Goal: Complete application form: Complete application form

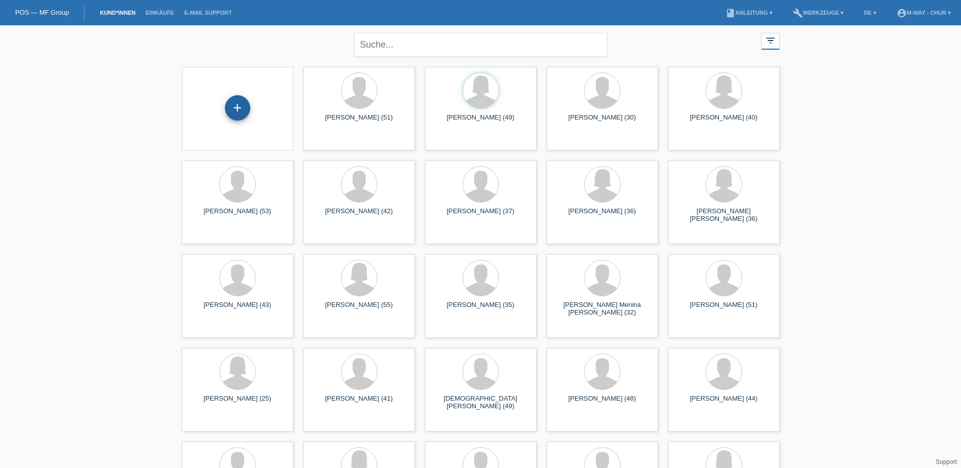
click at [229, 110] on div "+" at bounding box center [237, 107] width 25 height 25
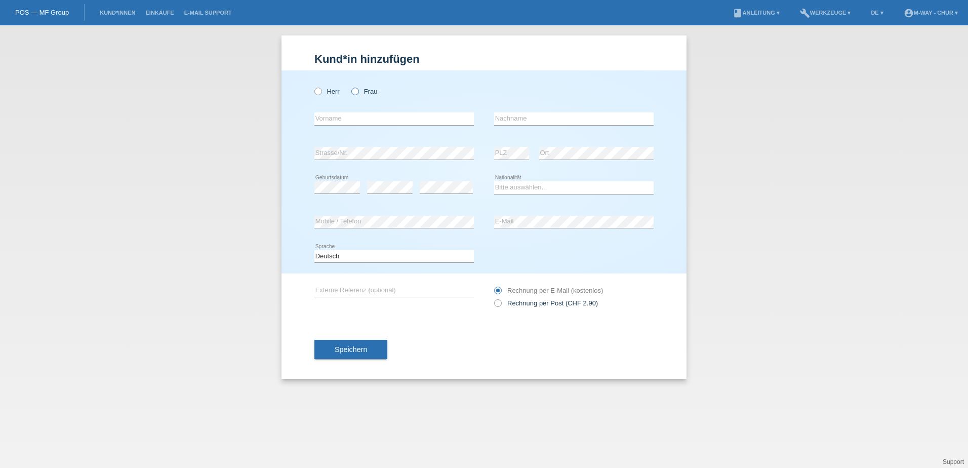
click at [350, 86] on icon at bounding box center [350, 86] width 0 height 0
click at [356, 92] on input "Frau" at bounding box center [355, 91] width 7 height 7
radio input "true"
click at [346, 117] on input "text" at bounding box center [395, 118] width 160 height 13
type input "[PERSON_NAME]"
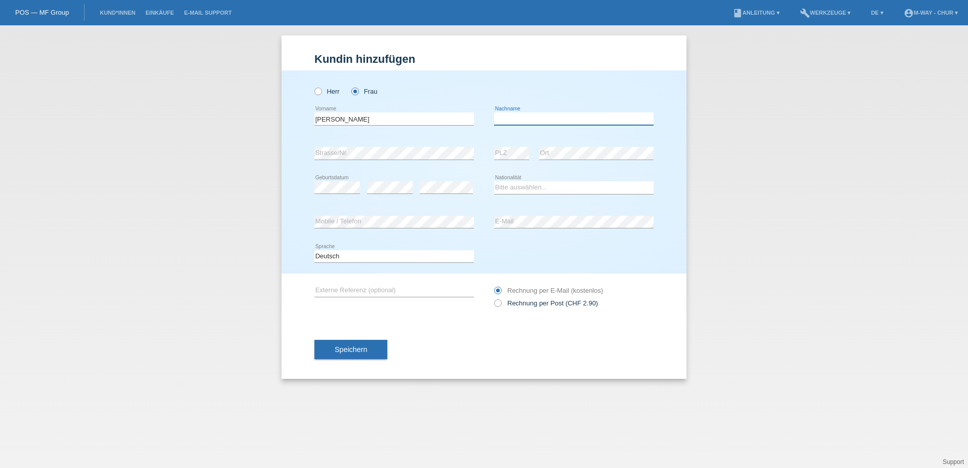
click at [528, 120] on input "text" at bounding box center [574, 118] width 160 height 13
type input "Pazeller"
click at [506, 187] on select "Bitte auswählen... Schweiz Deutschland Liechtenstein Österreich ------------ Af…" at bounding box center [574, 187] width 160 height 12
select select "CH"
click at [494, 181] on select "Bitte auswählen... Schweiz Deutschland Liechtenstein Österreich ------------ Af…" at bounding box center [574, 187] width 160 height 12
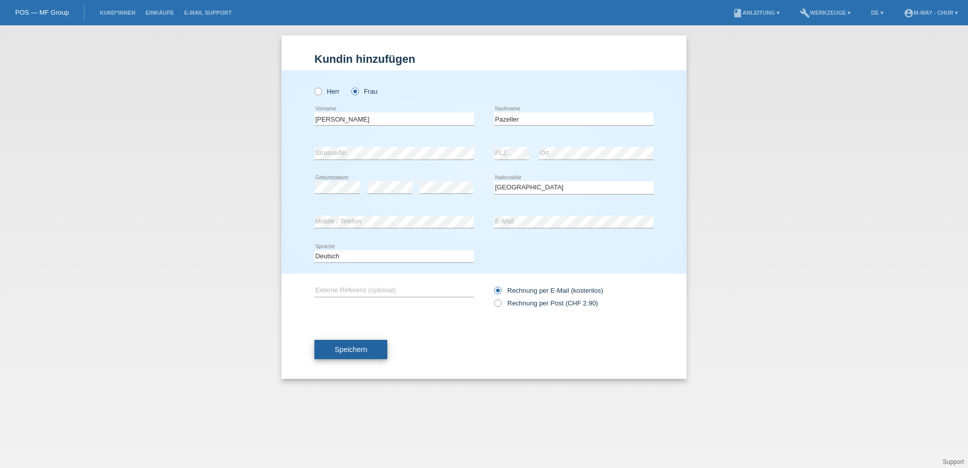
click at [355, 350] on span "Speichern" at bounding box center [351, 349] width 32 height 8
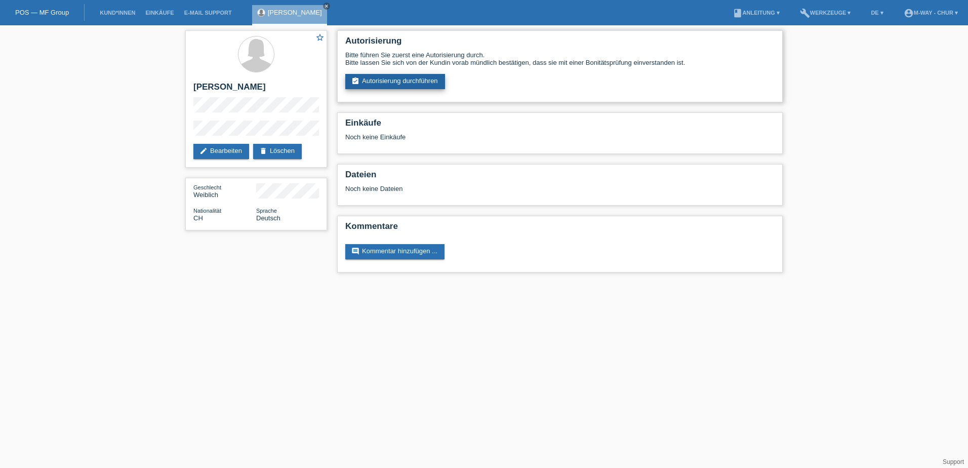
click at [424, 82] on link "assignment_turned_in Autorisierung durchführen" at bounding box center [395, 81] width 100 height 15
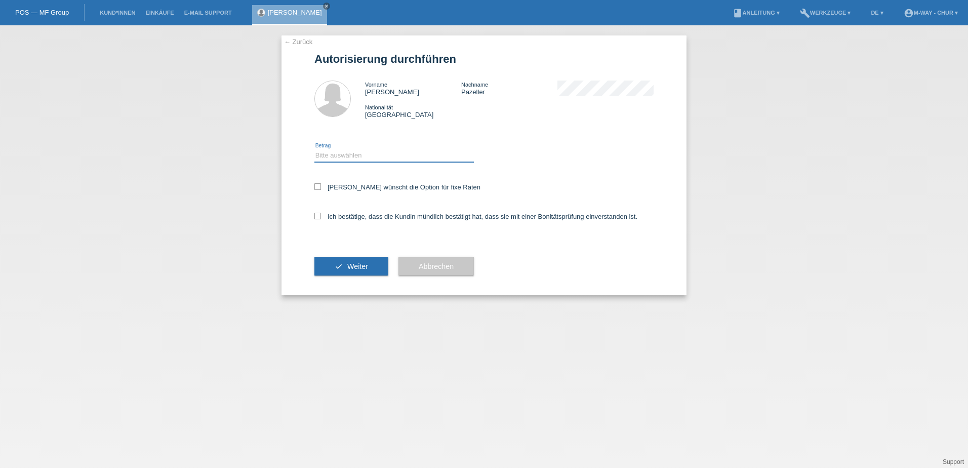
click at [343, 151] on select "Bitte auswählen CHF 1.00 - CHF 499.00 CHF 500.00 - CHF 1'999.00 CHF 2'000.00 - …" at bounding box center [395, 155] width 160 height 12
select select "3"
click at [315, 149] on select "Bitte auswählen CHF 1.00 - CHF 499.00 CHF 500.00 - CHF 1'999.00 CHF 2'000.00 - …" at bounding box center [395, 155] width 160 height 12
click at [320, 189] on icon at bounding box center [318, 186] width 7 height 7
click at [320, 189] on input "Kundin wünscht die Option für fixe Raten" at bounding box center [318, 186] width 7 height 7
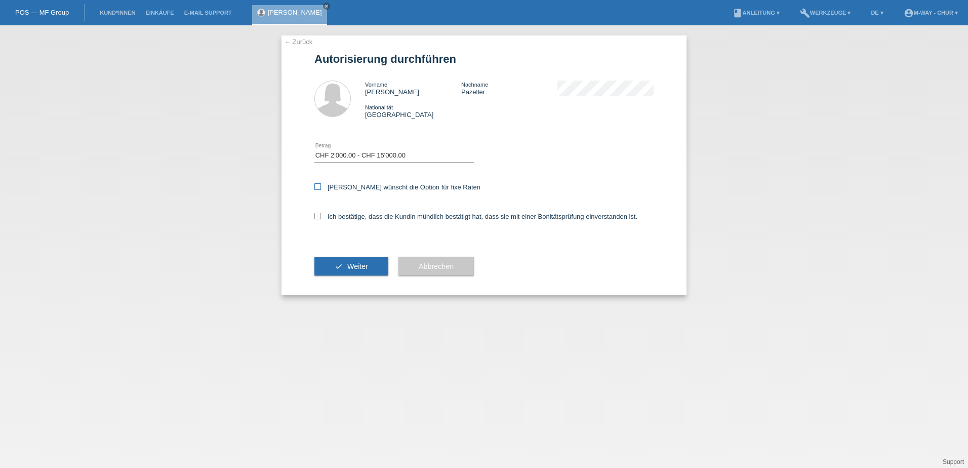
checkbox input "true"
drag, startPoint x: 319, startPoint y: 217, endPoint x: 323, endPoint y: 223, distance: 7.0
click at [319, 217] on icon at bounding box center [318, 216] width 7 height 7
click at [319, 217] on input "Ich bestätige, dass die Kundin mündlich bestätigt hat, dass sie mit einer Bonit…" at bounding box center [318, 216] width 7 height 7
checkbox input "true"
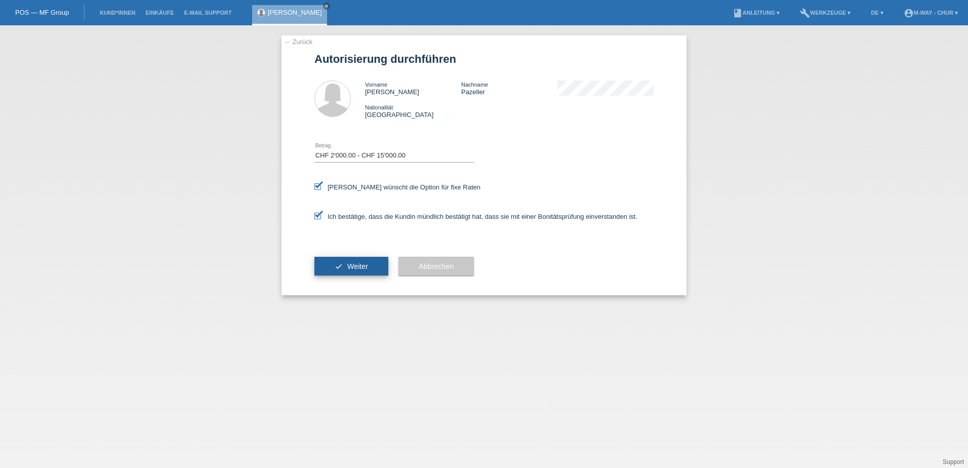
click at [360, 266] on span "Weiter" at bounding box center [357, 266] width 21 height 8
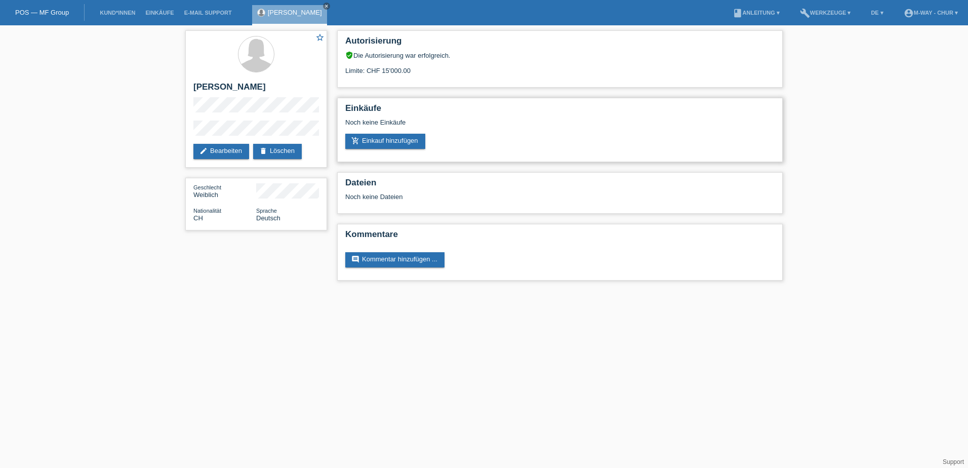
click at [559, 136] on div "add_shopping_cart Einkauf hinzufügen" at bounding box center [560, 141] width 430 height 15
